Goal: Navigation & Orientation: Find specific page/section

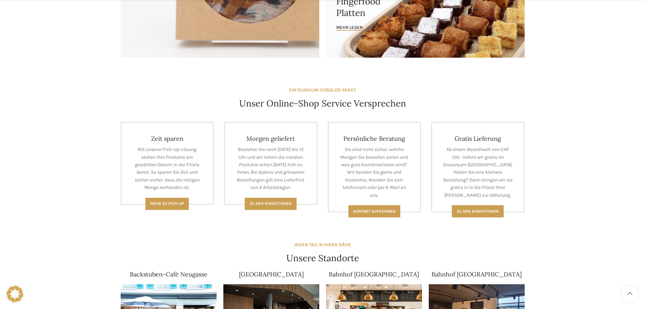
scroll to position [34, 0]
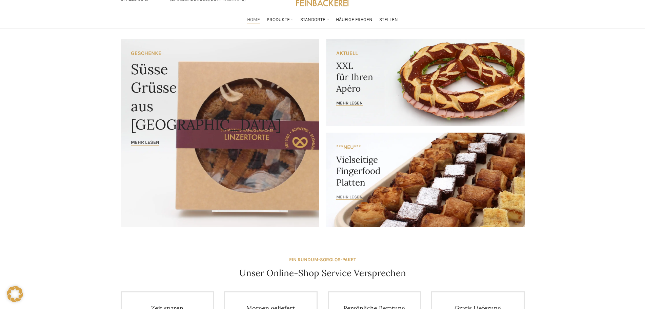
click at [356, 194] on span "mehr lesen" at bounding box center [349, 196] width 26 height 5
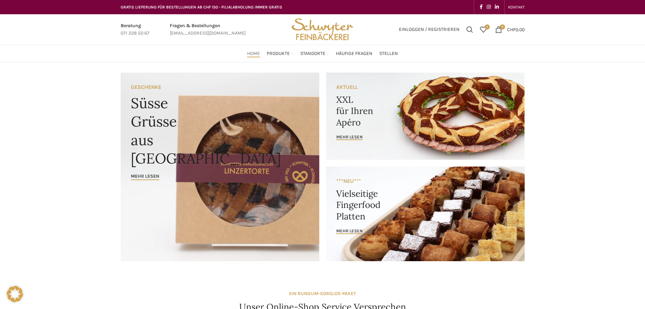
scroll to position [33, 0]
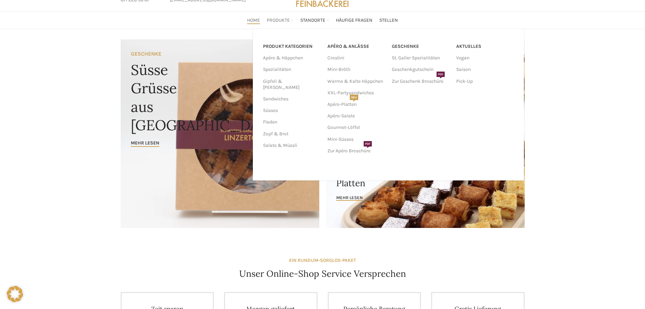
click at [287, 29] on div "PRODUKT KATEGORIEN Apéro & Häppchen Spezialitäten Gipfeli & Brötli Sandwiches S…" at bounding box center [388, 104] width 271 height 151
click at [280, 83] on link "Gipfeli & [PERSON_NAME]" at bounding box center [291, 85] width 56 height 18
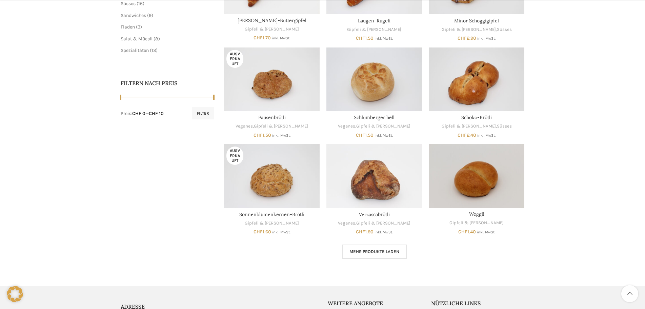
scroll to position [373, 0]
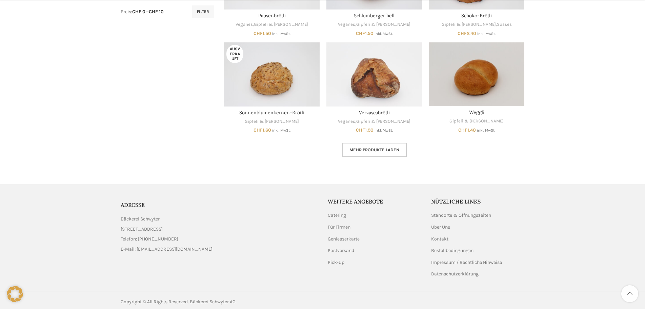
click at [372, 152] on span "Mehr Produkte laden" at bounding box center [374, 149] width 50 height 5
